Goal: Consume media (video, audio)

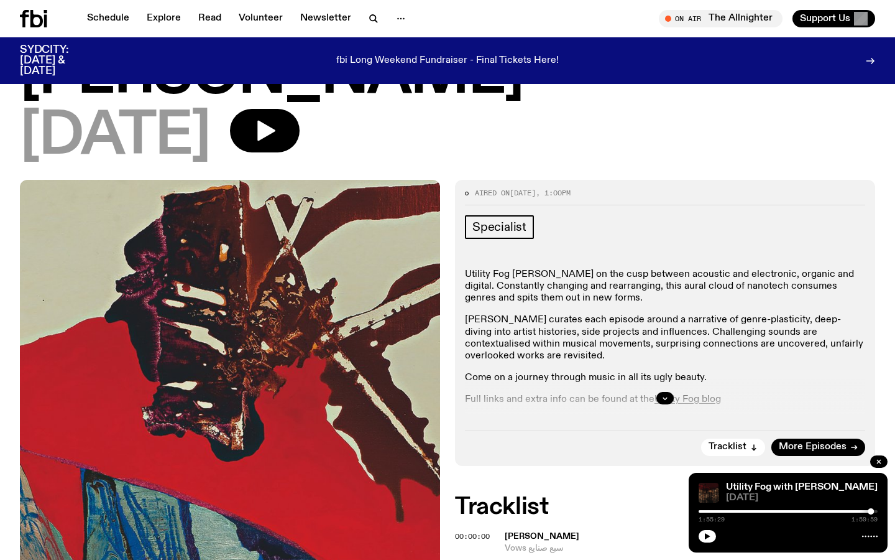
scroll to position [149, 0]
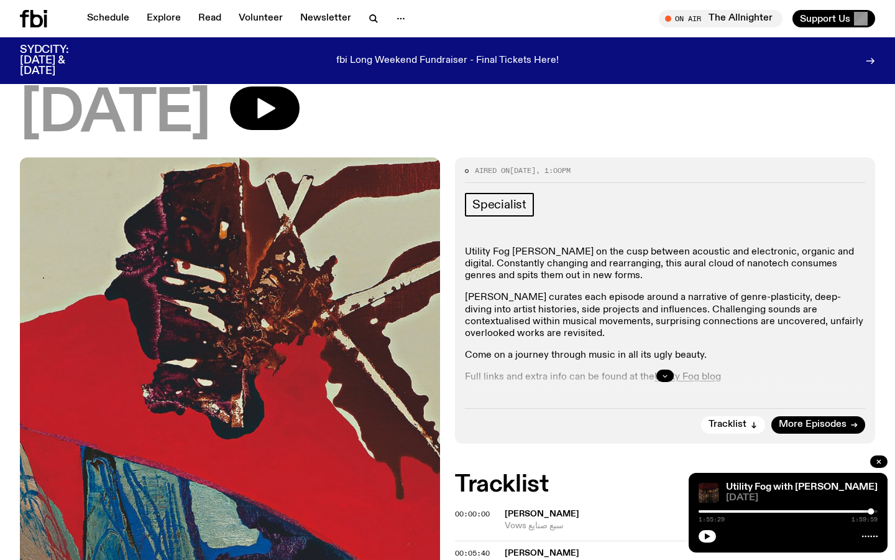
click at [664, 372] on icon "button" at bounding box center [665, 375] width 7 height 7
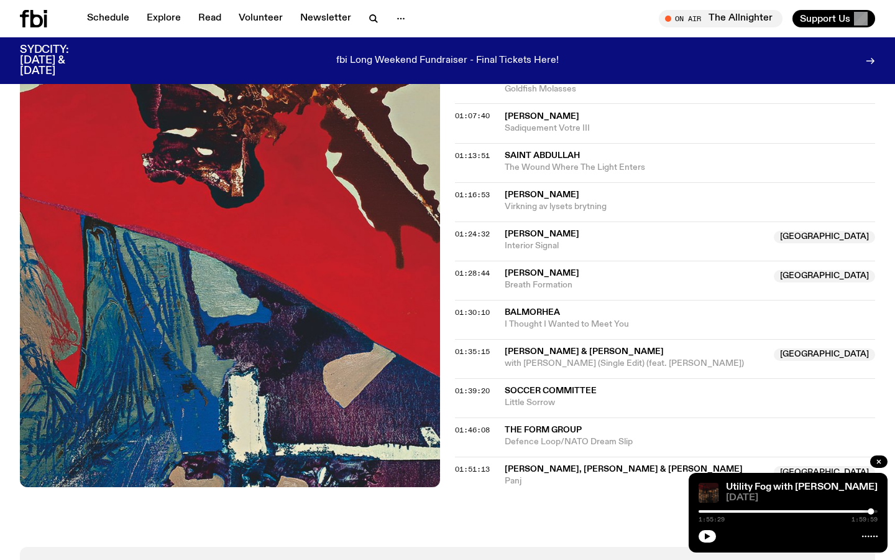
scroll to position [1244, 0]
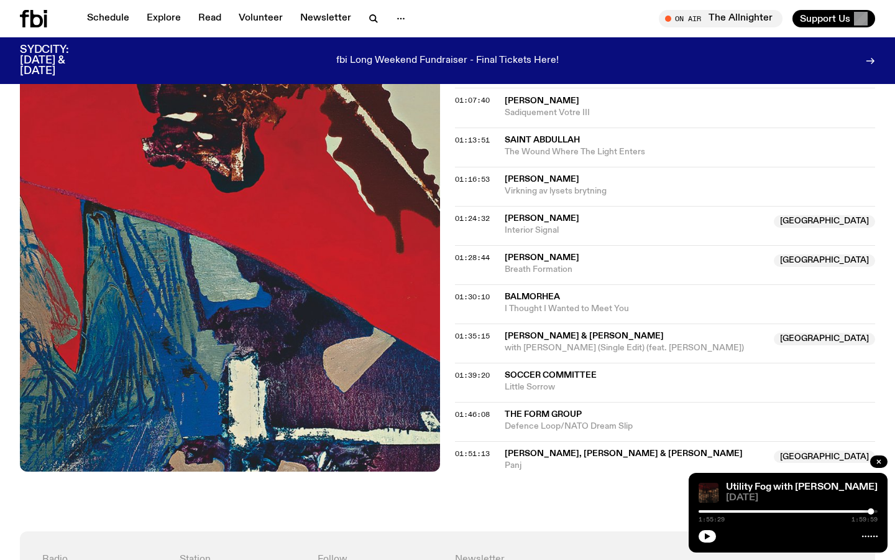
click at [546, 371] on span "soccer Committee" at bounding box center [551, 375] width 92 height 9
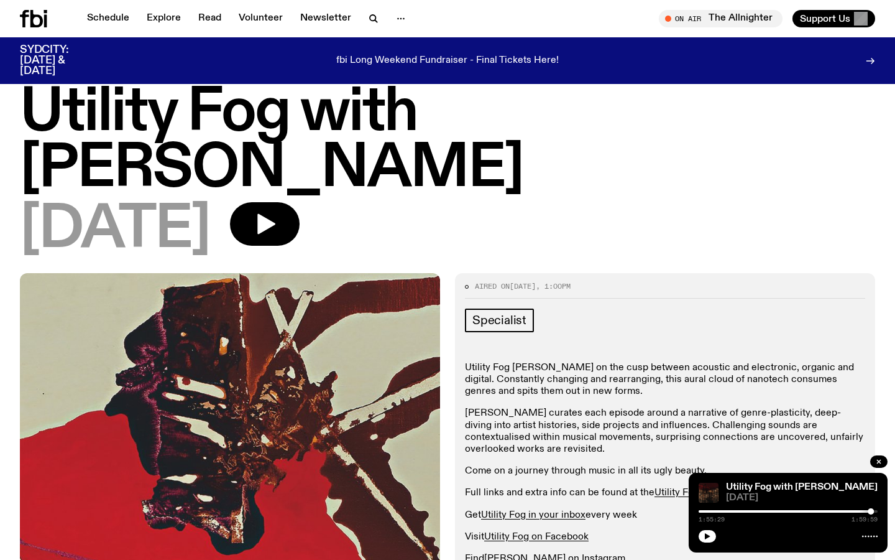
scroll to position [0, 0]
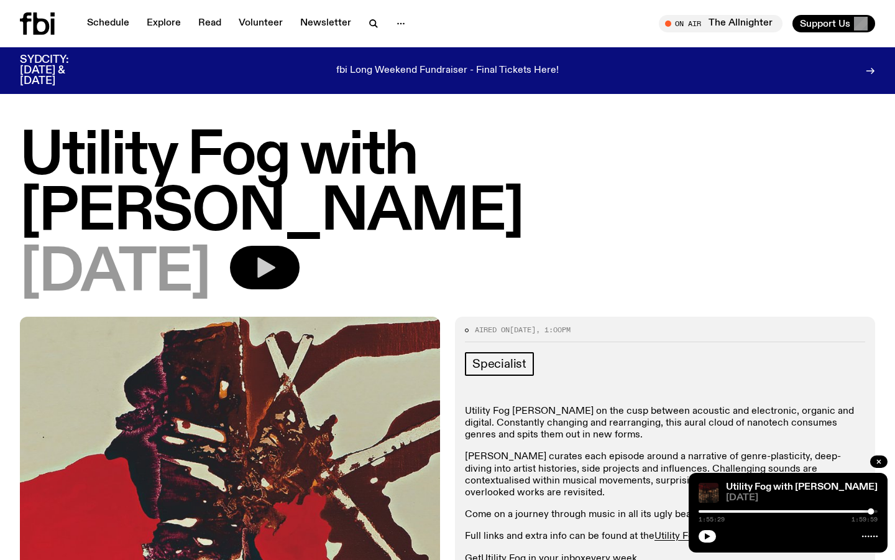
click at [275, 257] on icon "button" at bounding box center [266, 267] width 18 height 21
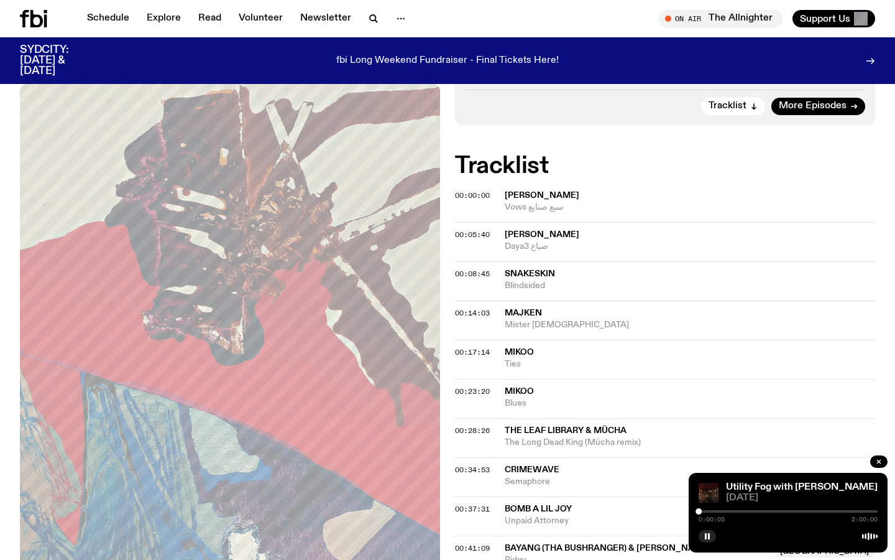
scroll to position [522, 0]
click at [706, 510] on div at bounding box center [788, 511] width 179 height 2
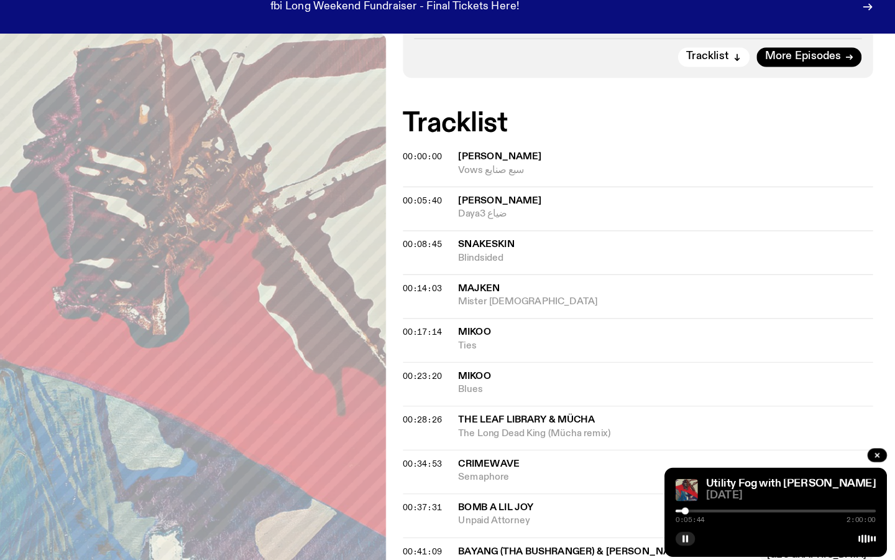
click at [793, 201] on span "Vows سبع صنايع" at bounding box center [690, 207] width 371 height 12
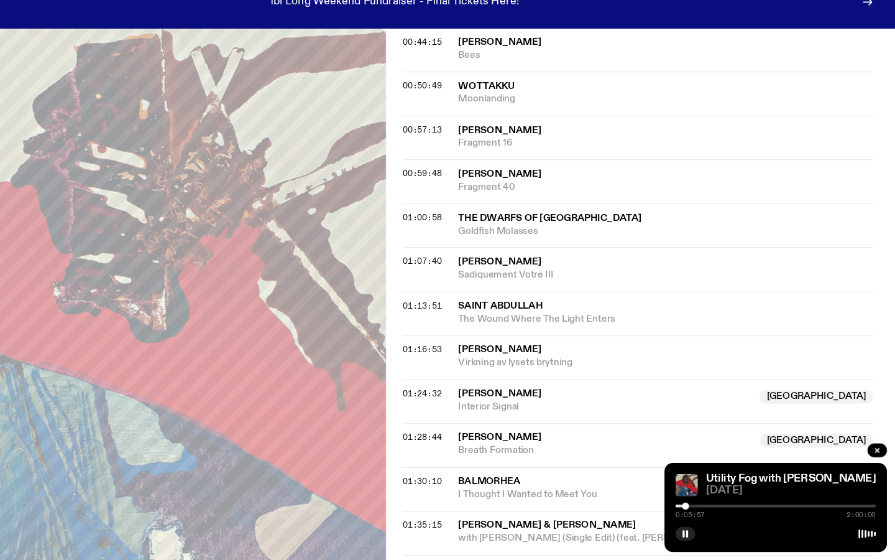
scroll to position [1065, 0]
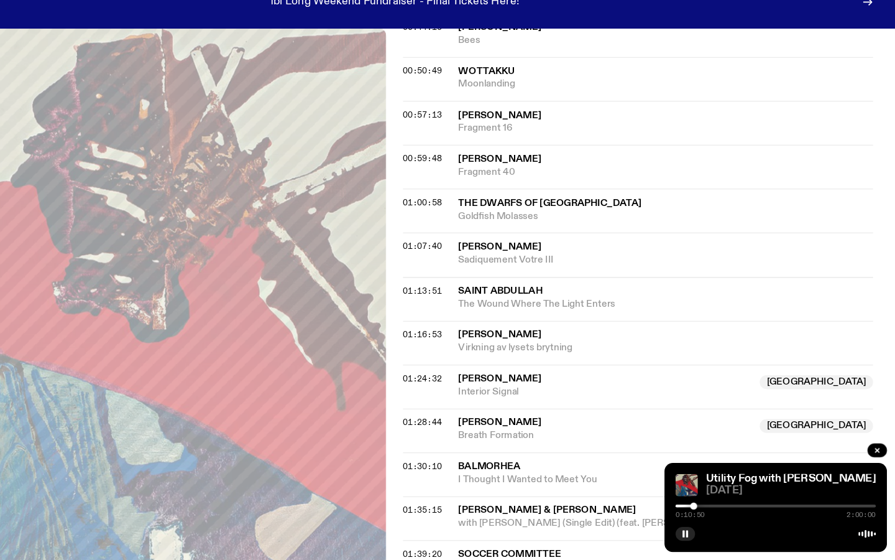
click at [715, 511] on div at bounding box center [715, 511] width 6 height 6
drag, startPoint x: 715, startPoint y: 511, endPoint x: 856, endPoint y: 511, distance: 141.2
click at [856, 511] on div at bounding box center [856, 511] width 6 height 6
drag, startPoint x: 855, startPoint y: 510, endPoint x: 849, endPoint y: 511, distance: 6.2
click at [849, 511] on div at bounding box center [849, 511] width 6 height 6
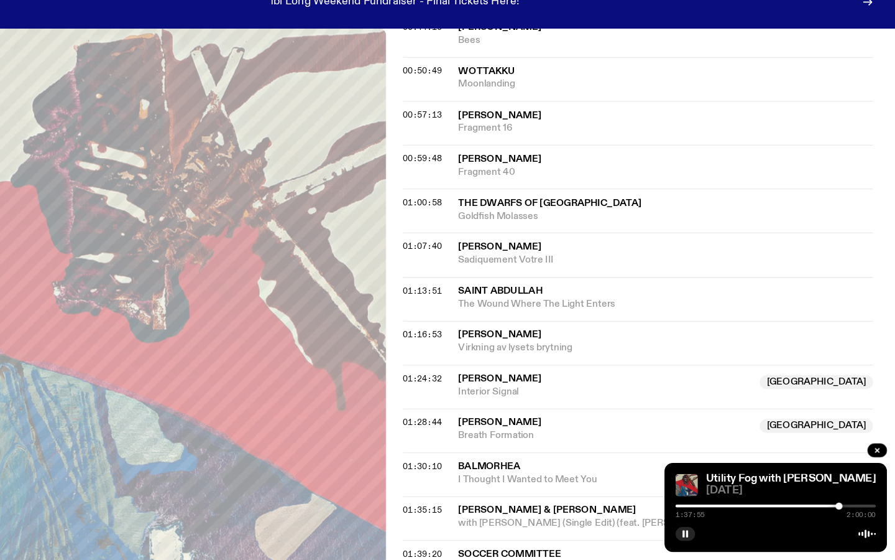
click at [845, 511] on div at bounding box center [845, 511] width 6 height 6
click at [782, 510] on div at bounding box center [762, 511] width 179 height 2
click at [785, 511] on div at bounding box center [788, 511] width 179 height 2
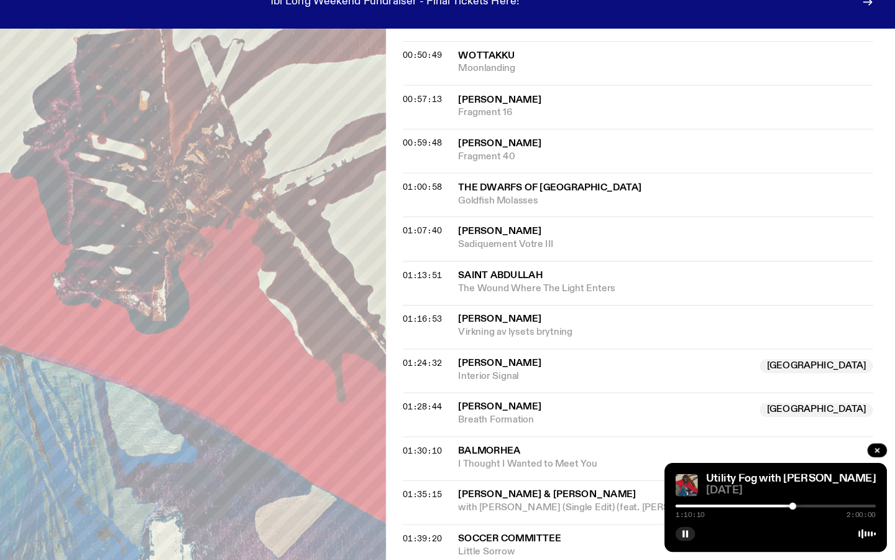
scroll to position [1079, 0]
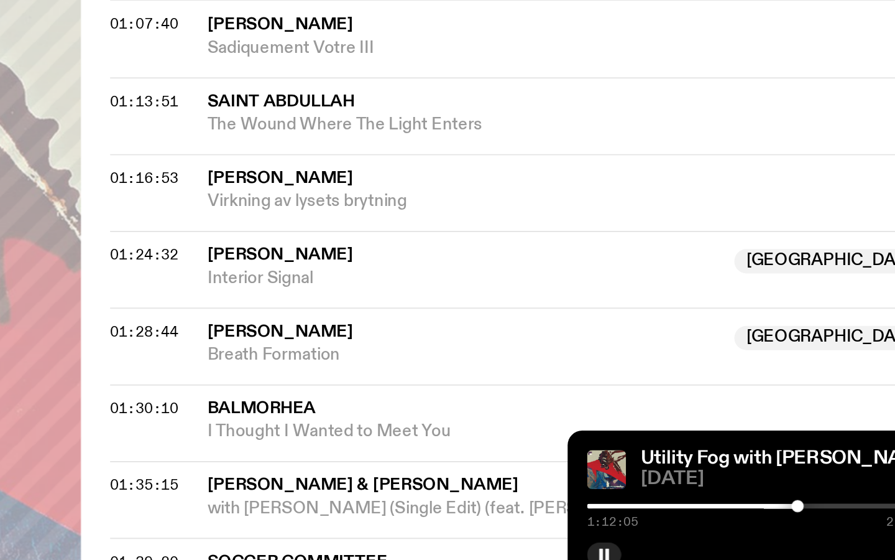
click at [807, 512] on div at bounding box center [806, 511] width 6 height 6
click at [815, 511] on div at bounding box center [815, 511] width 6 height 6
click at [823, 510] on div at bounding box center [821, 511] width 6 height 6
drag, startPoint x: 823, startPoint y: 510, endPoint x: 832, endPoint y: 510, distance: 8.7
click at [831, 510] on div at bounding box center [828, 511] width 6 height 6
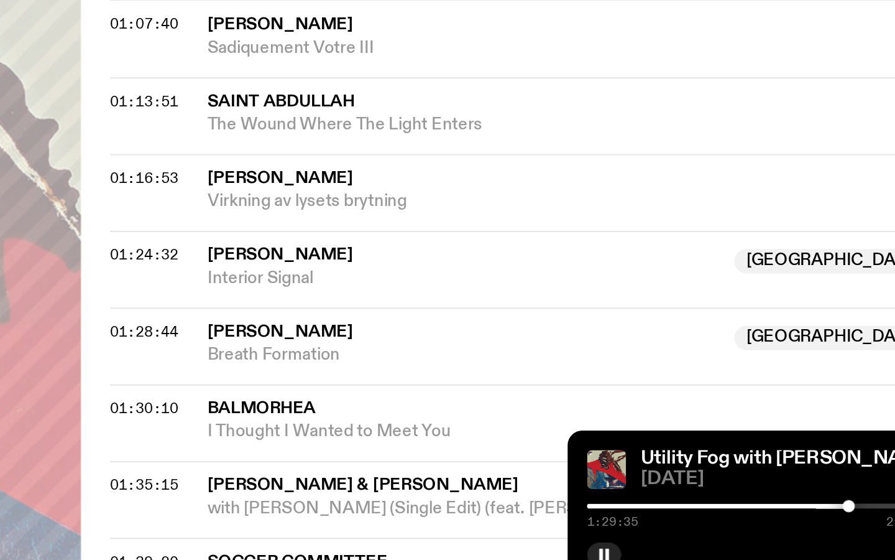
click at [835, 511] on div at bounding box center [833, 511] width 6 height 6
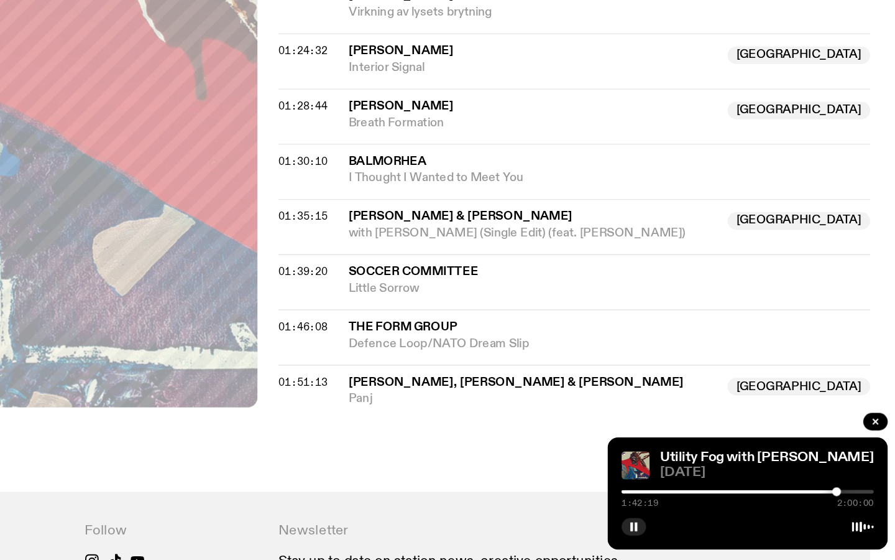
scroll to position [1278, 0]
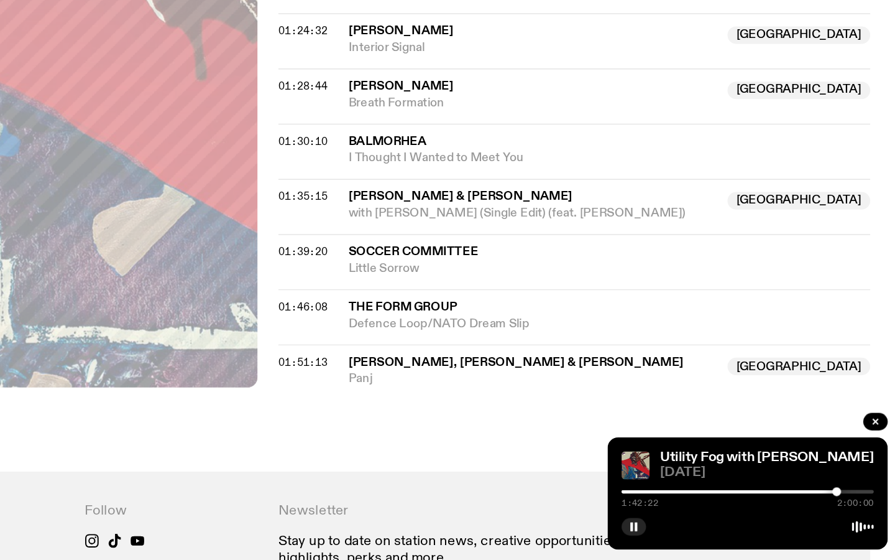
click at [858, 511] on div at bounding box center [788, 511] width 179 height 2
click at [866, 511] on div at bounding box center [788, 511] width 179 height 2
